Goal: Task Accomplishment & Management: Use online tool/utility

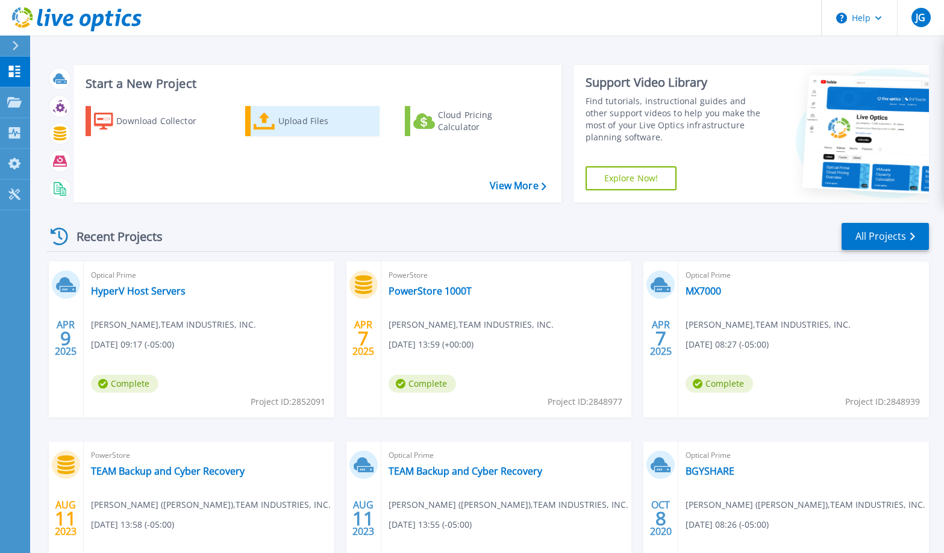
click at [290, 118] on div "Upload Files" at bounding box center [326, 121] width 96 height 24
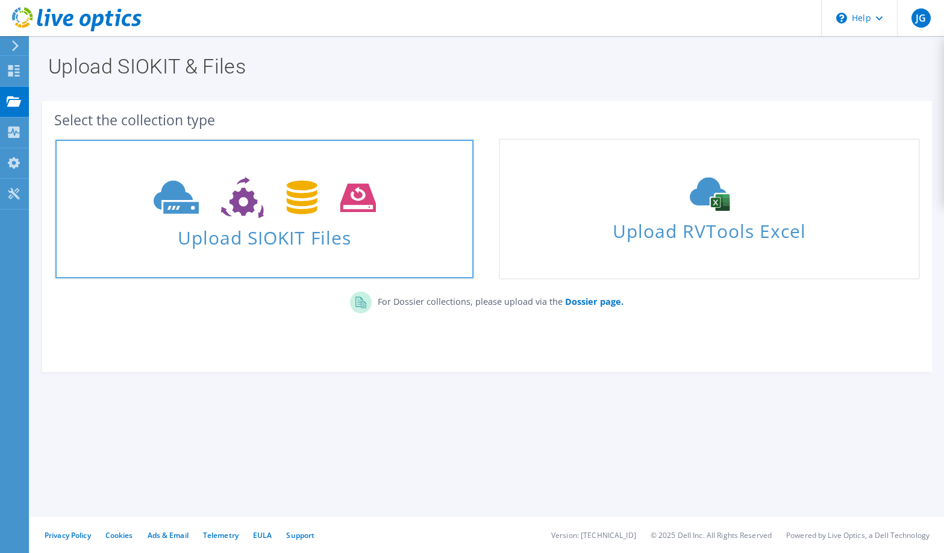
click at [281, 211] on icon at bounding box center [265, 198] width 222 height 42
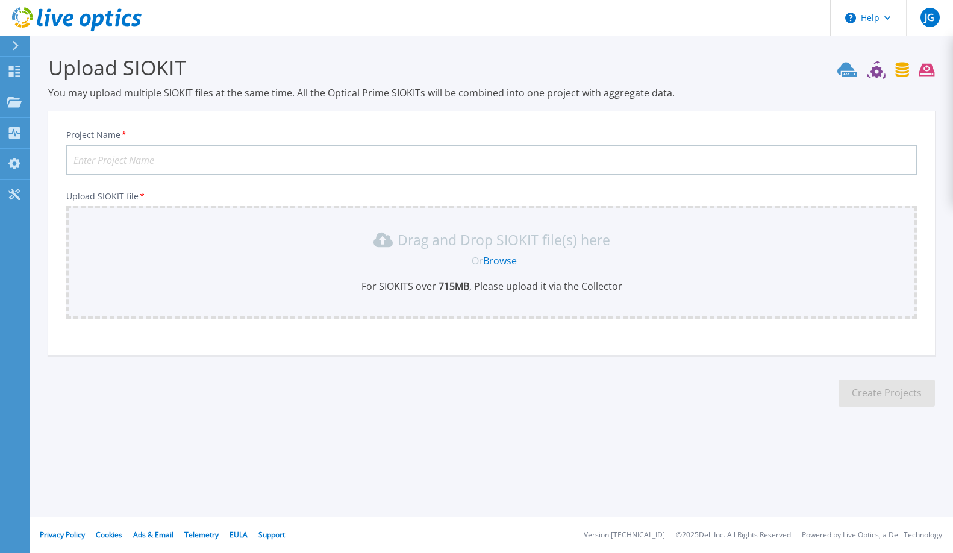
click at [118, 163] on input "Project Name *" at bounding box center [491, 160] width 851 height 30
type input "Kinetic Server VM"
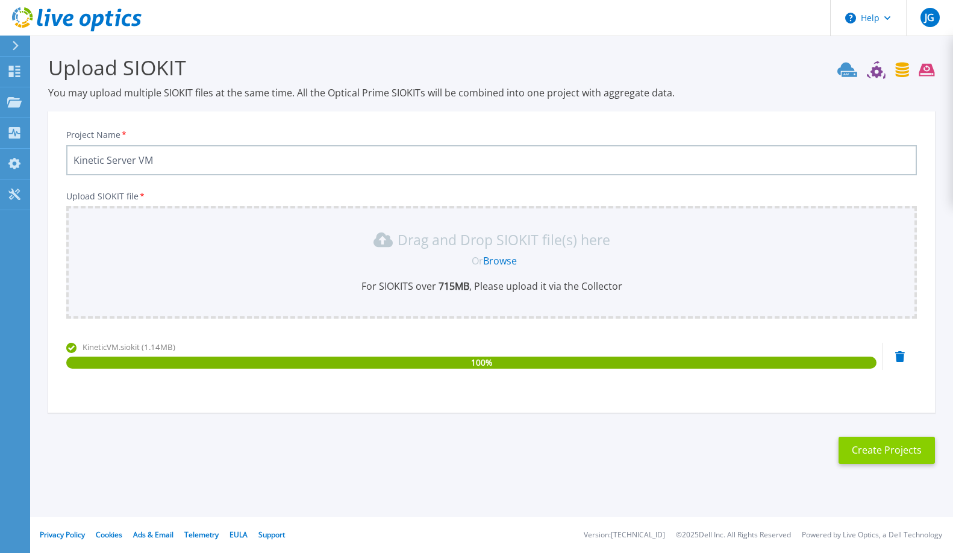
click at [870, 450] on button "Create Projects" at bounding box center [887, 450] width 96 height 27
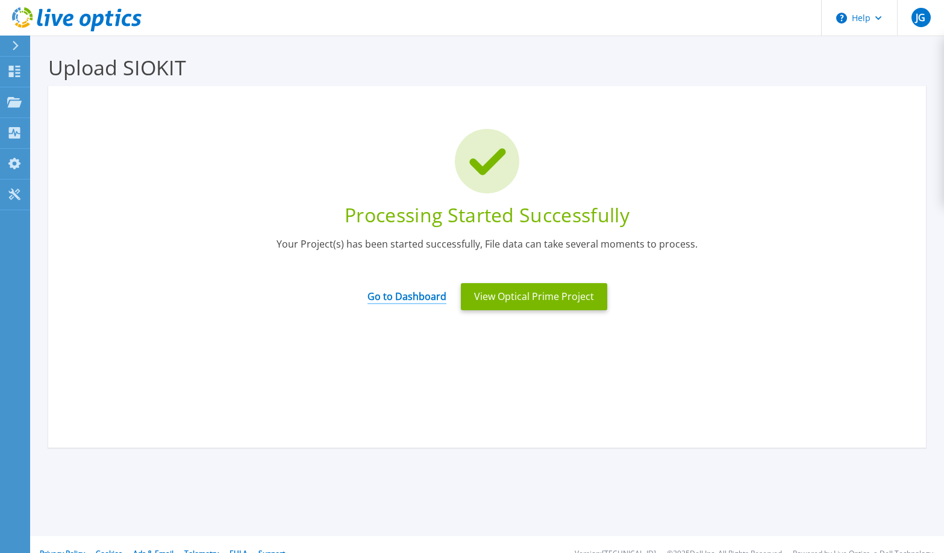
click at [397, 300] on link "Go to Dashboard" at bounding box center [407, 293] width 79 height 24
